Goal: Transaction & Acquisition: Purchase product/service

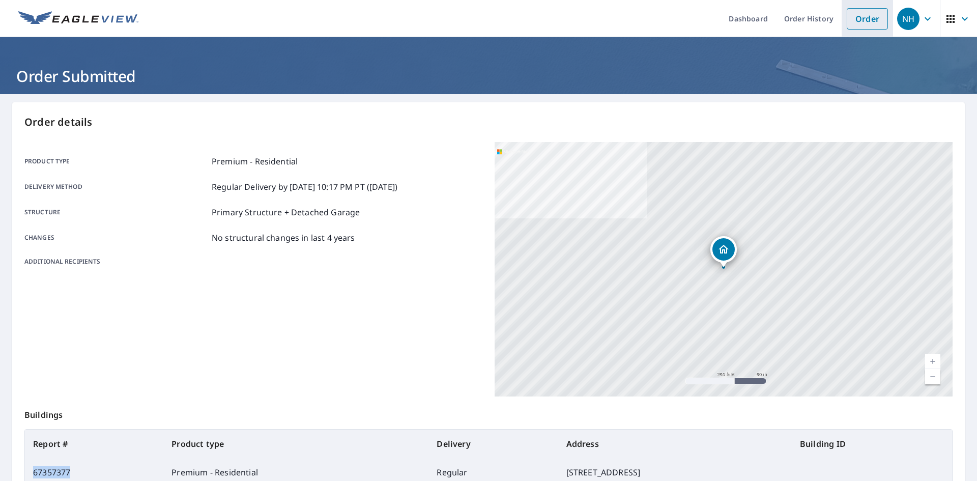
scroll to position [9, 0]
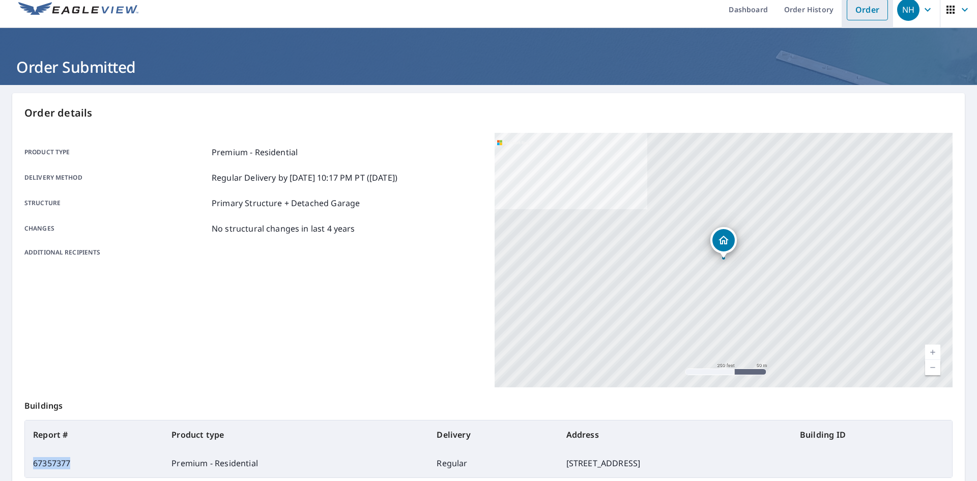
click at [864, 12] on link "Order" at bounding box center [866, 9] width 41 height 21
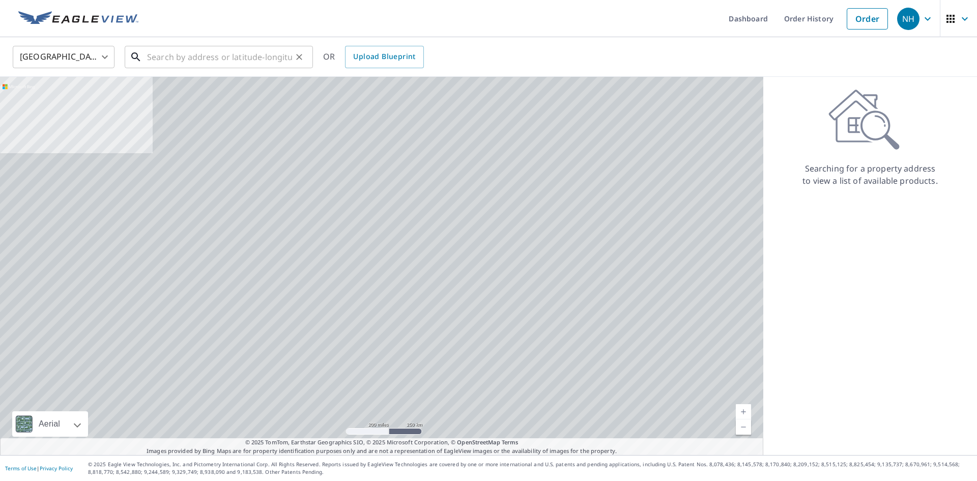
click at [245, 52] on input "text" at bounding box center [219, 57] width 145 height 28
paste input "[STREET_ADDRESS]"
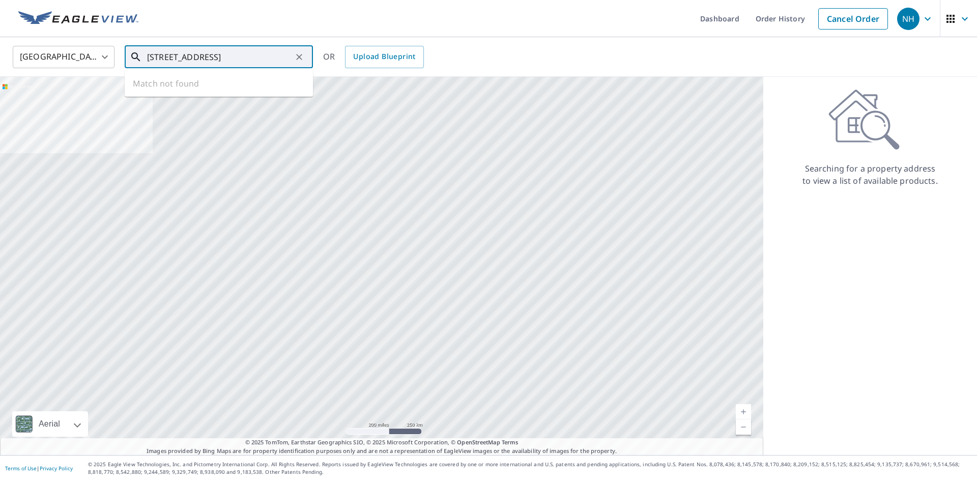
scroll to position [0, 16]
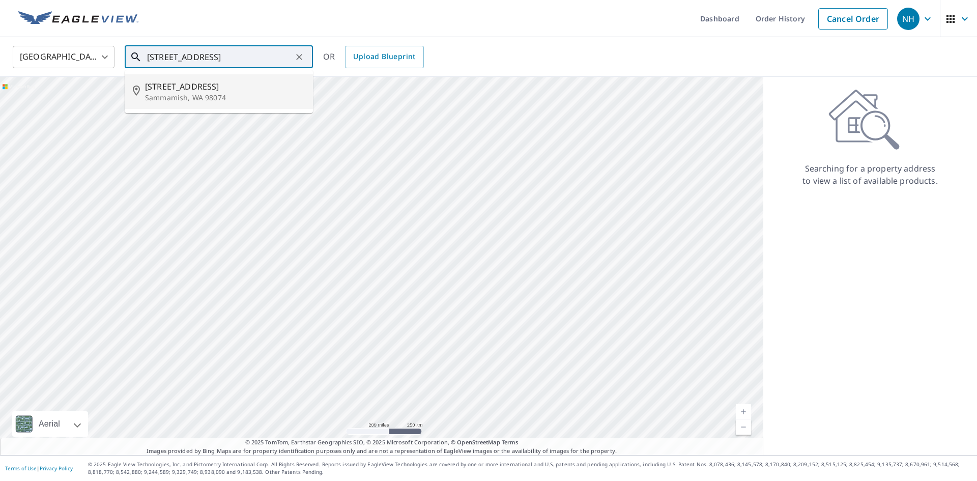
click at [228, 87] on span "[STREET_ADDRESS]" at bounding box center [225, 86] width 160 height 12
type input "[STREET_ADDRESS]"
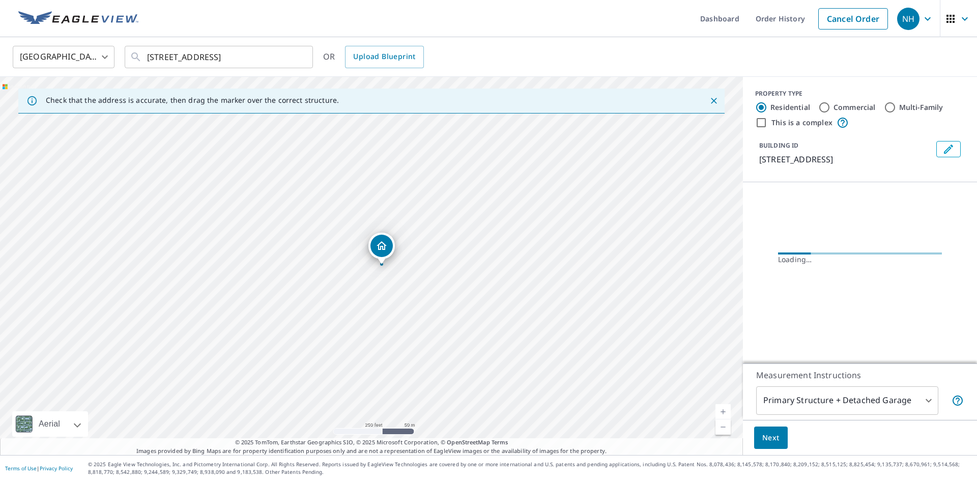
scroll to position [0, 0]
click at [777, 435] on span "Next" at bounding box center [770, 437] width 17 height 13
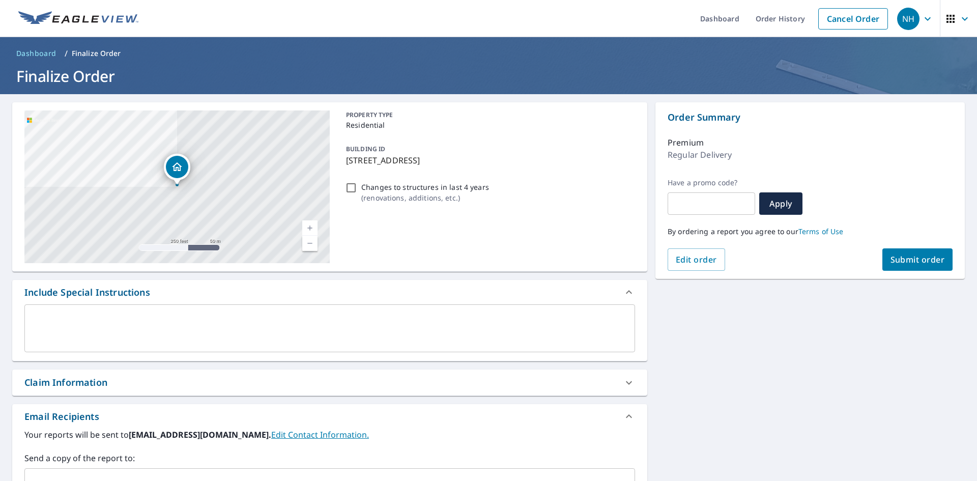
click at [915, 257] on span "Submit order" at bounding box center [917, 259] width 54 height 11
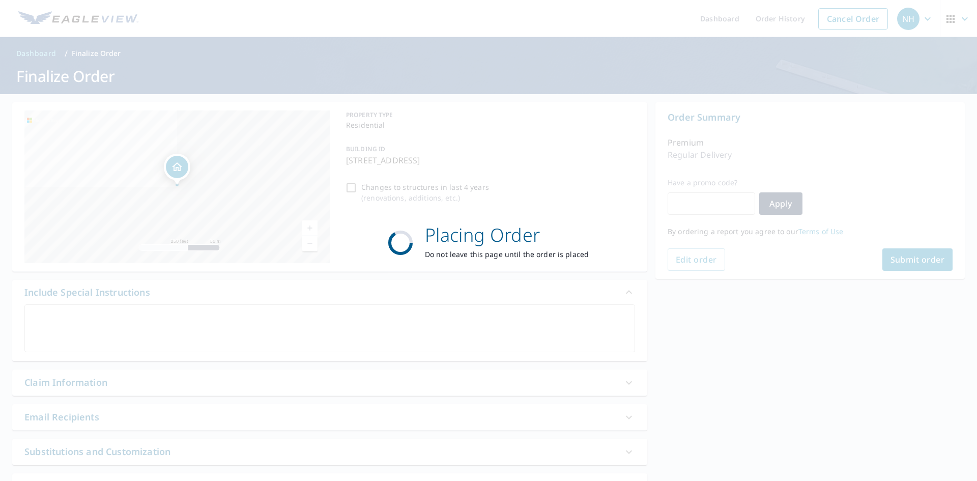
checkbox input "true"
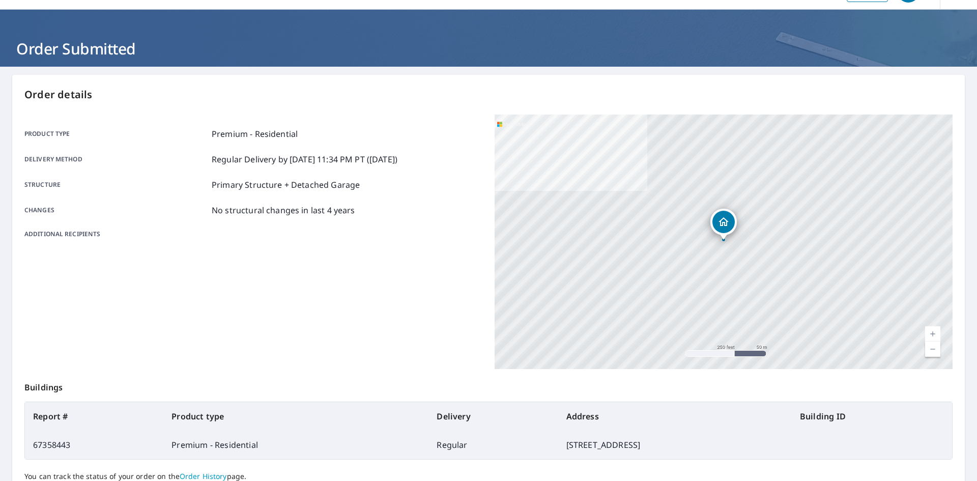
scroll to position [42, 0]
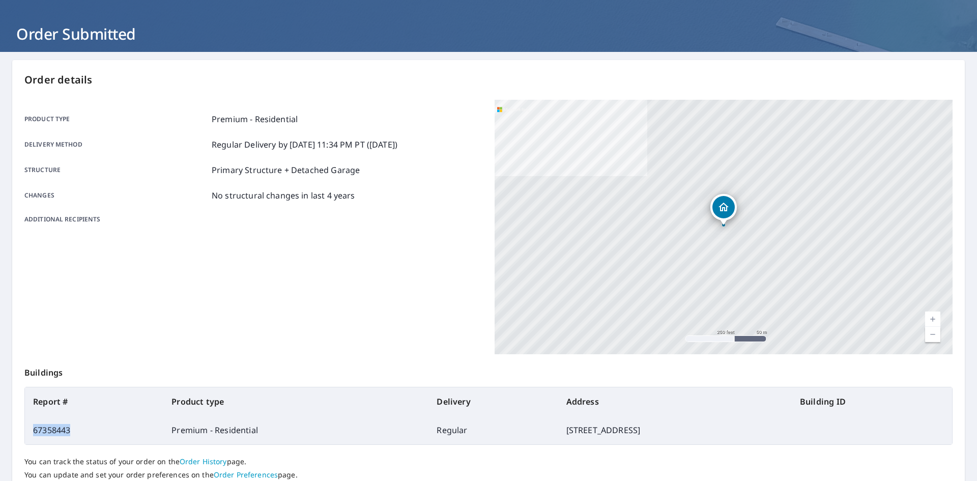
drag, startPoint x: 70, startPoint y: 428, endPoint x: 31, endPoint y: 432, distance: 39.4
click at [31, 432] on td "67358443" at bounding box center [94, 430] width 138 height 28
copy td "67358443"
